Goal: Check status: Check status

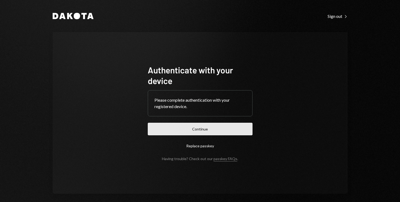
click at [217, 132] on button "Continue" at bounding box center [200, 129] width 105 height 13
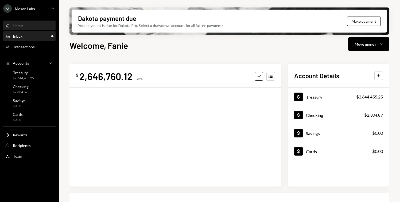
click at [23, 38] on div "Inbox Inbox" at bounding box center [29, 36] width 48 height 9
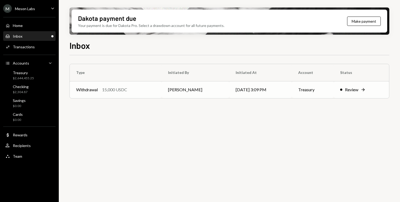
click at [150, 95] on td "Withdrawal 15,000 USDC" at bounding box center [116, 89] width 92 height 17
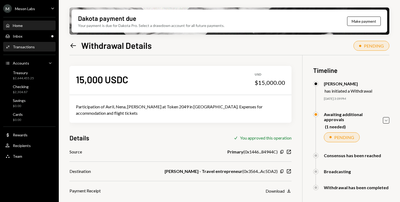
click at [31, 25] on div "Home Home" at bounding box center [29, 25] width 48 height 5
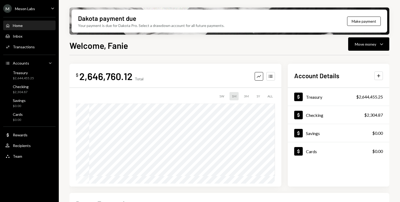
click at [44, 5] on div "M Meson Labs Caret Down" at bounding box center [29, 8] width 59 height 9
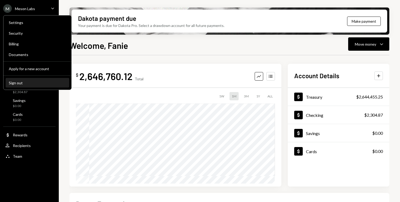
click at [21, 79] on button "Sign out" at bounding box center [38, 83] width 64 height 10
